Goal: Navigation & Orientation: Find specific page/section

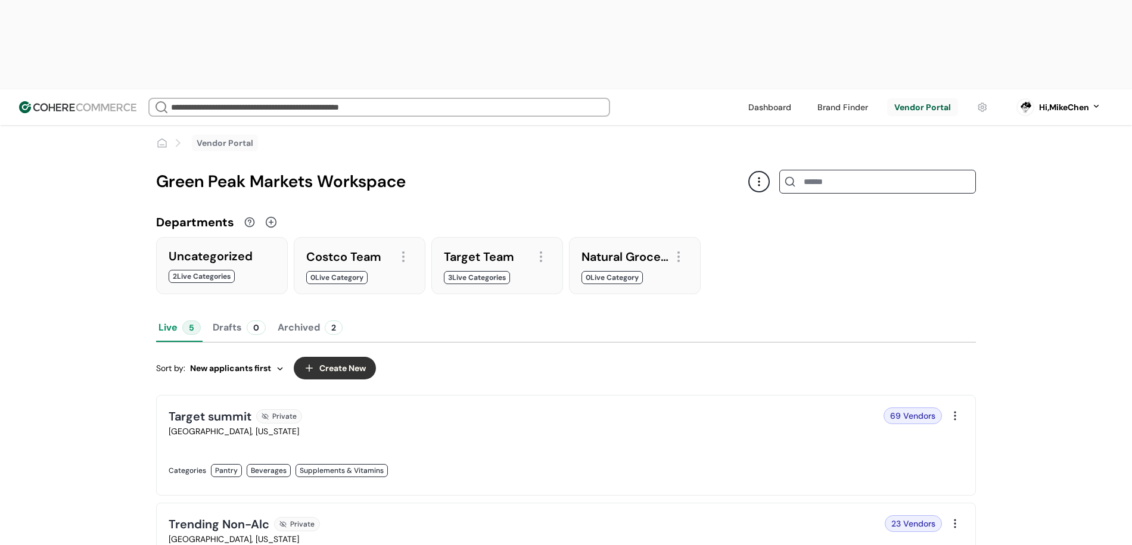
scroll to position [24, 0]
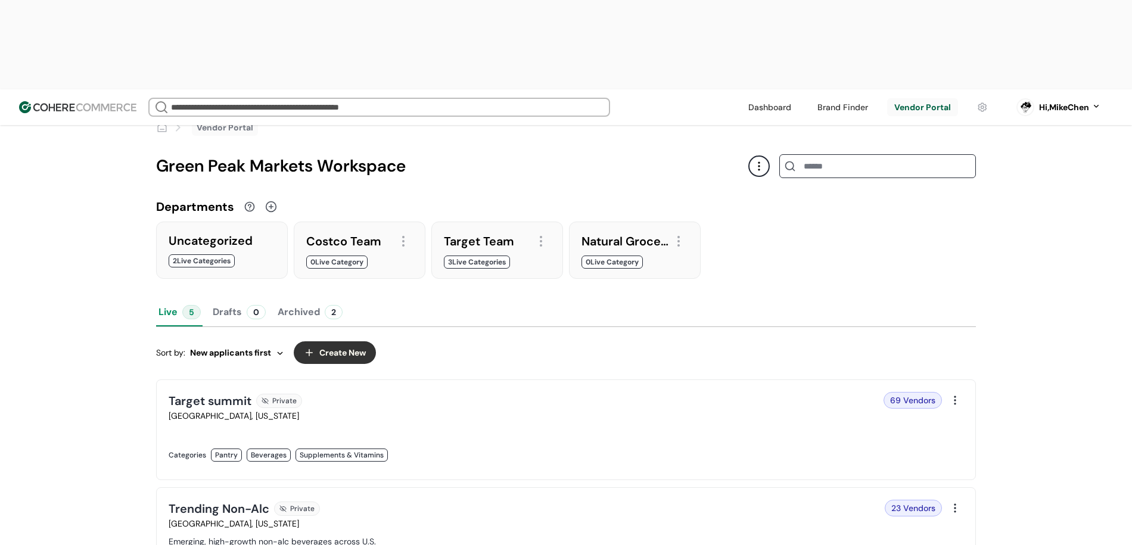
click at [535, 468] on link at bounding box center [364, 468] width 390 height 0
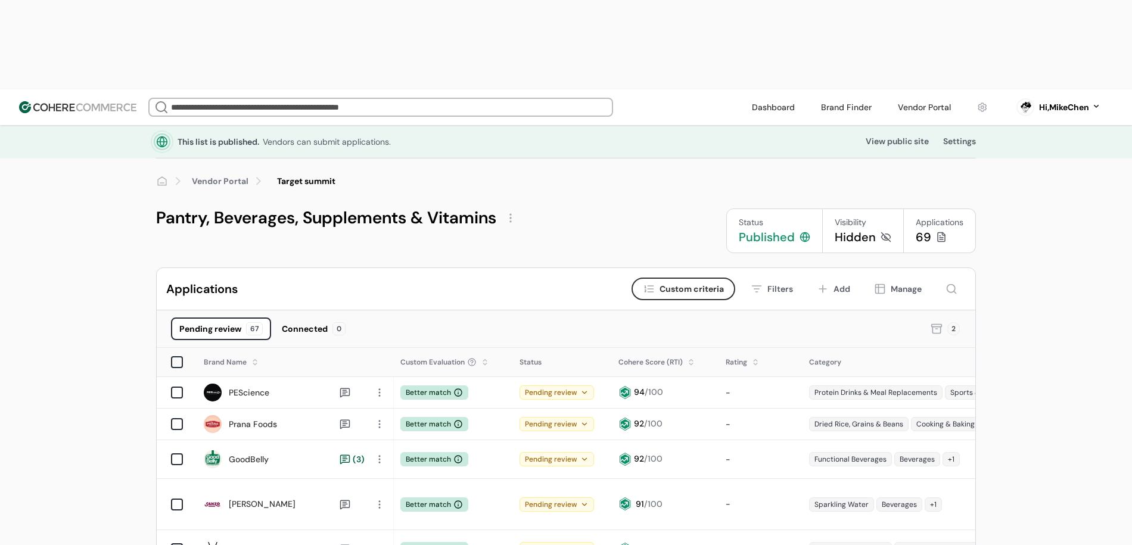
click at [246, 175] on link "Vendor Portal" at bounding box center [220, 181] width 57 height 13
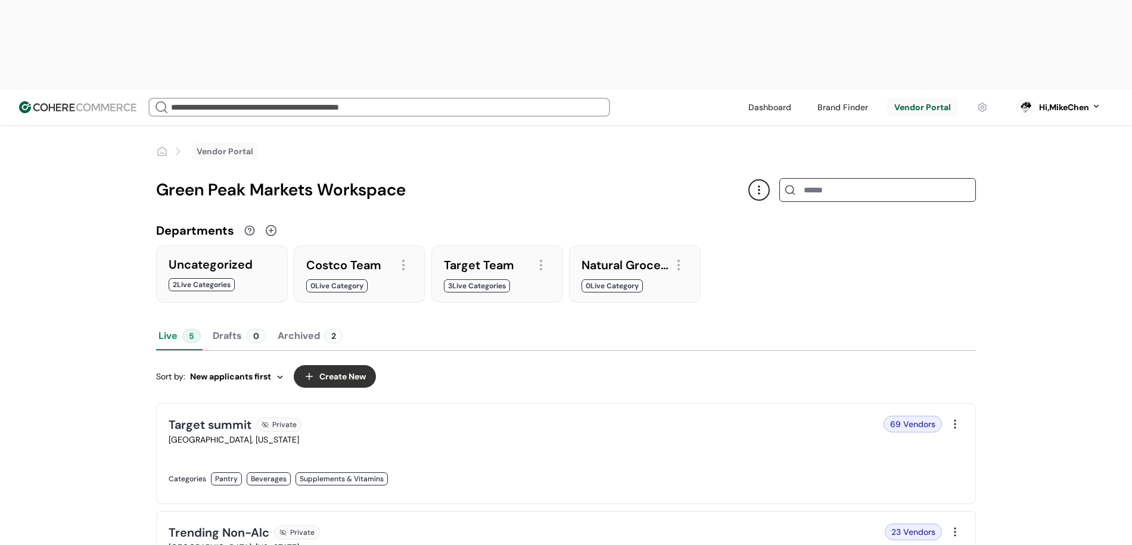
click at [621, 416] on div "69 Vendors" at bounding box center [757, 424] width 369 height 17
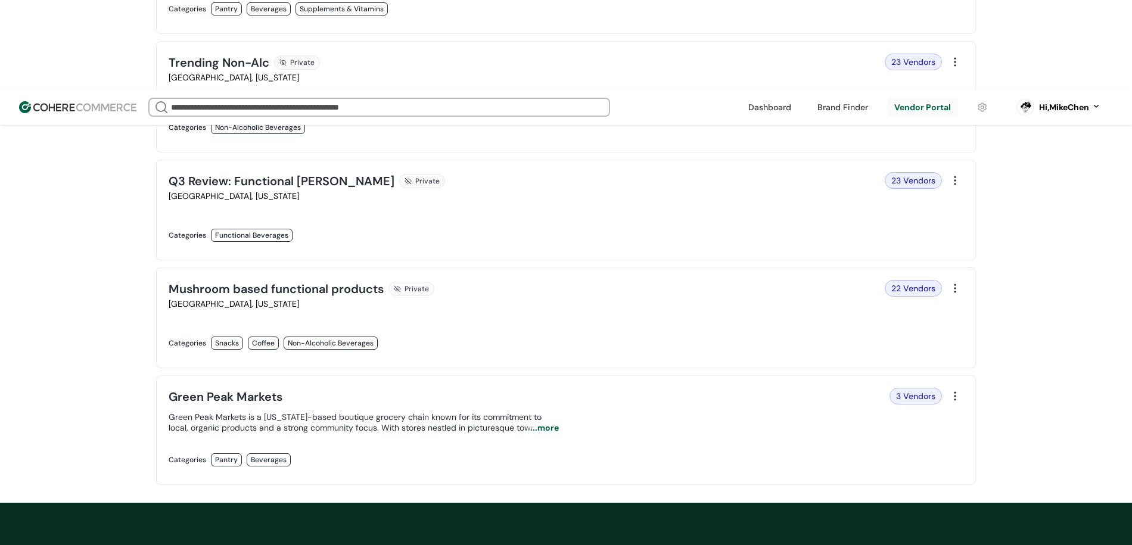
scroll to position [404, 0]
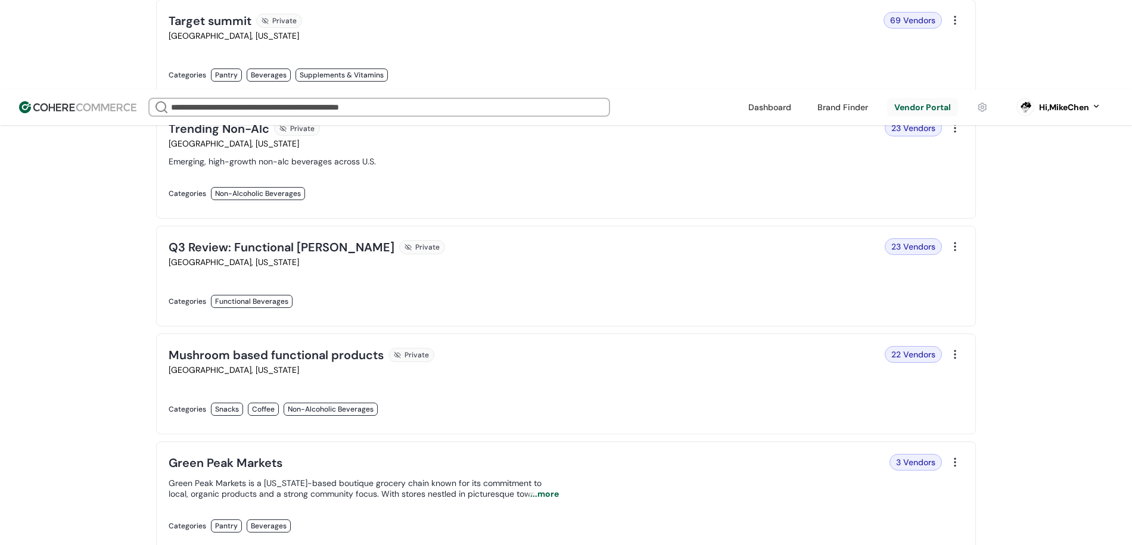
click at [463, 238] on div "Target summit Private Sterling, Virginia Categories Pantry Beverages Supplement…" at bounding box center [566, 275] width 820 height 552
click at [466, 314] on link at bounding box center [364, 314] width 390 height 0
